Goal: Navigation & Orientation: Understand site structure

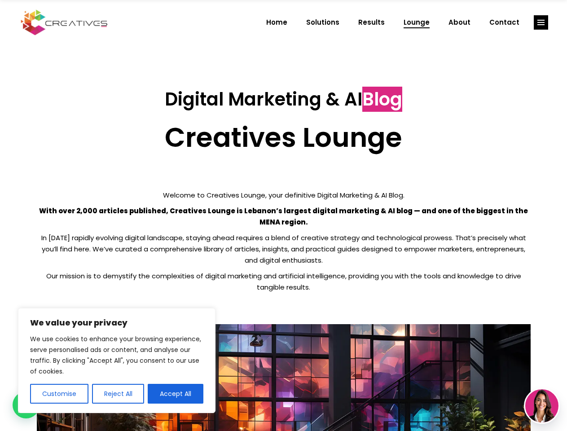
click at [283, 216] on p "With over 2,000 articles published, Creatives Lounge is Lebanon’s largest digit…" at bounding box center [284, 216] width 494 height 22
click at [59, 394] on button "Customise" at bounding box center [59, 394] width 58 height 20
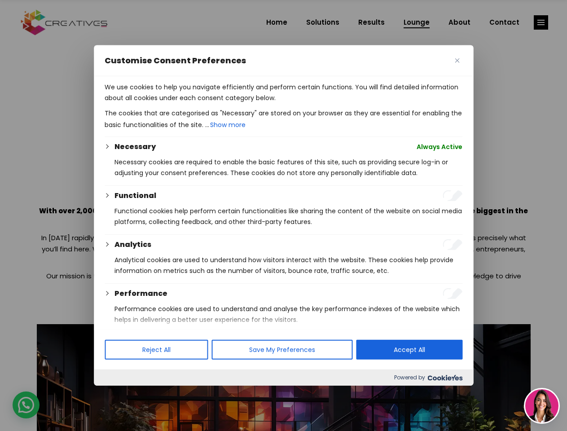
click at [118, 394] on div at bounding box center [283, 215] width 567 height 431
click at [176, 103] on p "We use cookies to help you navigate efficiently and perform certain functions. …" at bounding box center [284, 93] width 358 height 22
click at [541, 22] on div at bounding box center [283, 215] width 567 height 431
click at [542, 406] on img at bounding box center [541, 405] width 33 height 33
